Goal: Transaction & Acquisition: Purchase product/service

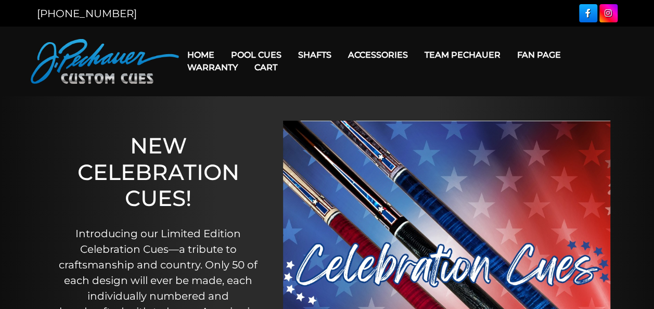
click at [261, 57] on link "Cart" at bounding box center [266, 67] width 40 height 27
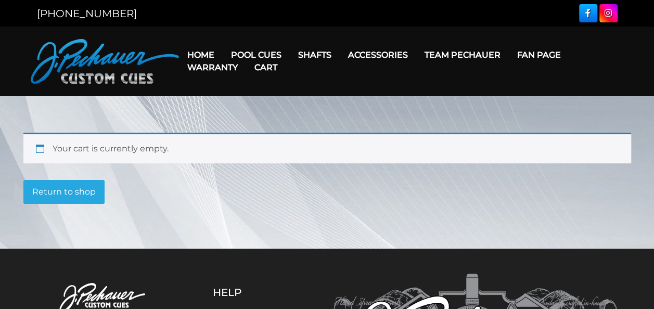
click at [267, 51] on link "Pool Cues" at bounding box center [256, 55] width 67 height 27
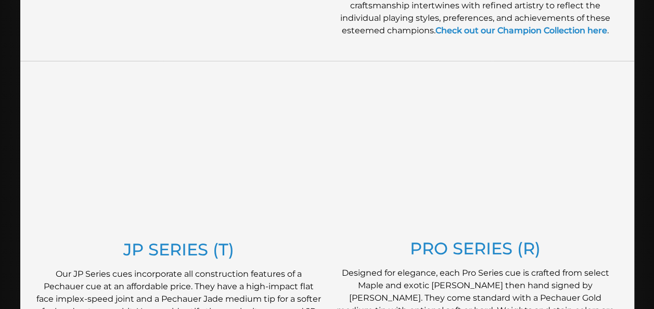
scroll to position [493, 0]
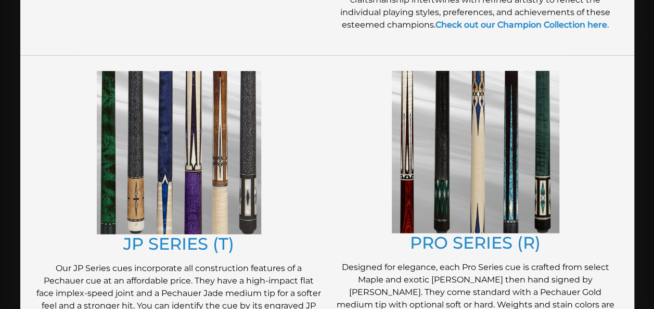
click at [489, 248] on link "PRO SERIES (R)" at bounding box center [475, 243] width 131 height 20
